Goal: Information Seeking & Learning: Learn about a topic

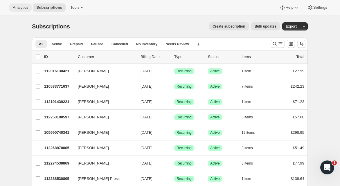
click at [20, 8] on span "Analytics" at bounding box center [20, 7] width 15 height 5
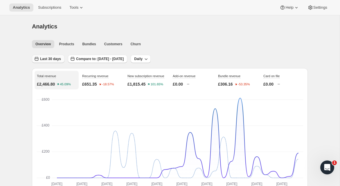
click at [45, 59] on span "Last 30 days" at bounding box center [50, 59] width 21 height 5
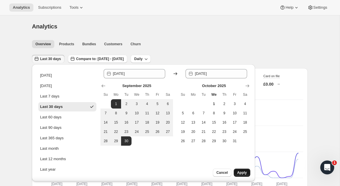
click at [239, 173] on span "Apply" at bounding box center [242, 173] width 10 height 5
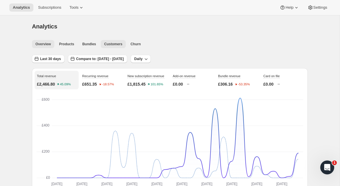
click at [117, 43] on span "Customers" at bounding box center [113, 44] width 18 height 5
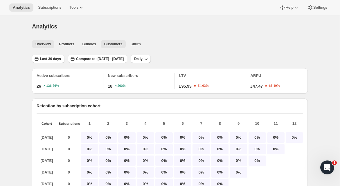
click at [49, 45] on span "Overview" at bounding box center [42, 44] width 15 height 5
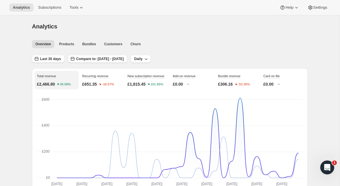
click at [57, 79] on div "Total revenue £2,466.80 45.09%" at bounding box center [57, 80] width 44 height 19
click at [113, 47] on button "Customers" at bounding box center [113, 44] width 25 height 8
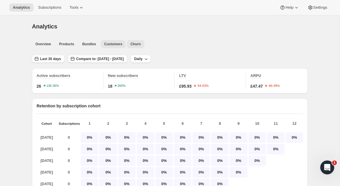
click at [134, 46] on span "Churn" at bounding box center [135, 44] width 10 height 5
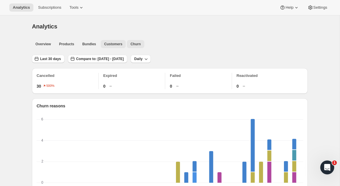
click at [114, 45] on span "Customers" at bounding box center [113, 44] width 18 height 5
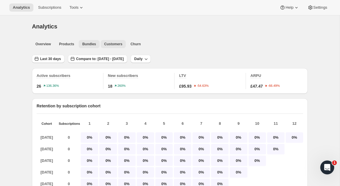
click at [92, 42] on span "Bundles" at bounding box center [89, 44] width 14 height 5
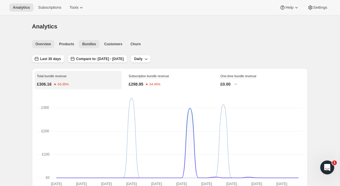
click at [45, 43] on span "Overview" at bounding box center [42, 44] width 15 height 5
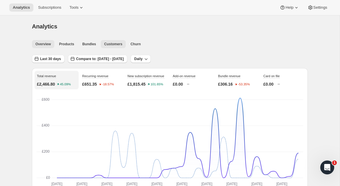
click at [111, 44] on span "Customers" at bounding box center [113, 44] width 18 height 5
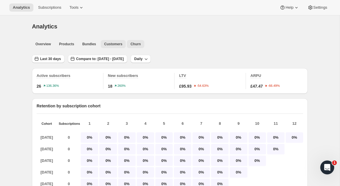
click at [137, 44] on span "Churn" at bounding box center [135, 44] width 10 height 5
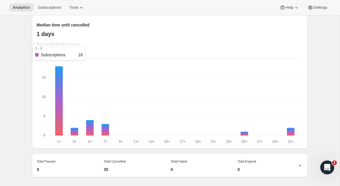
scroll to position [561, 0]
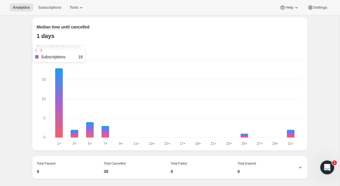
click at [60, 74] on rect "Subscriptions-0 18" at bounding box center [59, 104] width 8 height 70
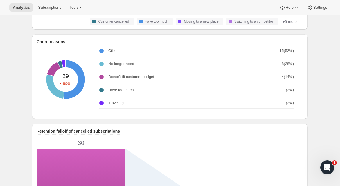
scroll to position [190, 0]
